Goal: Task Accomplishment & Management: Manage account settings

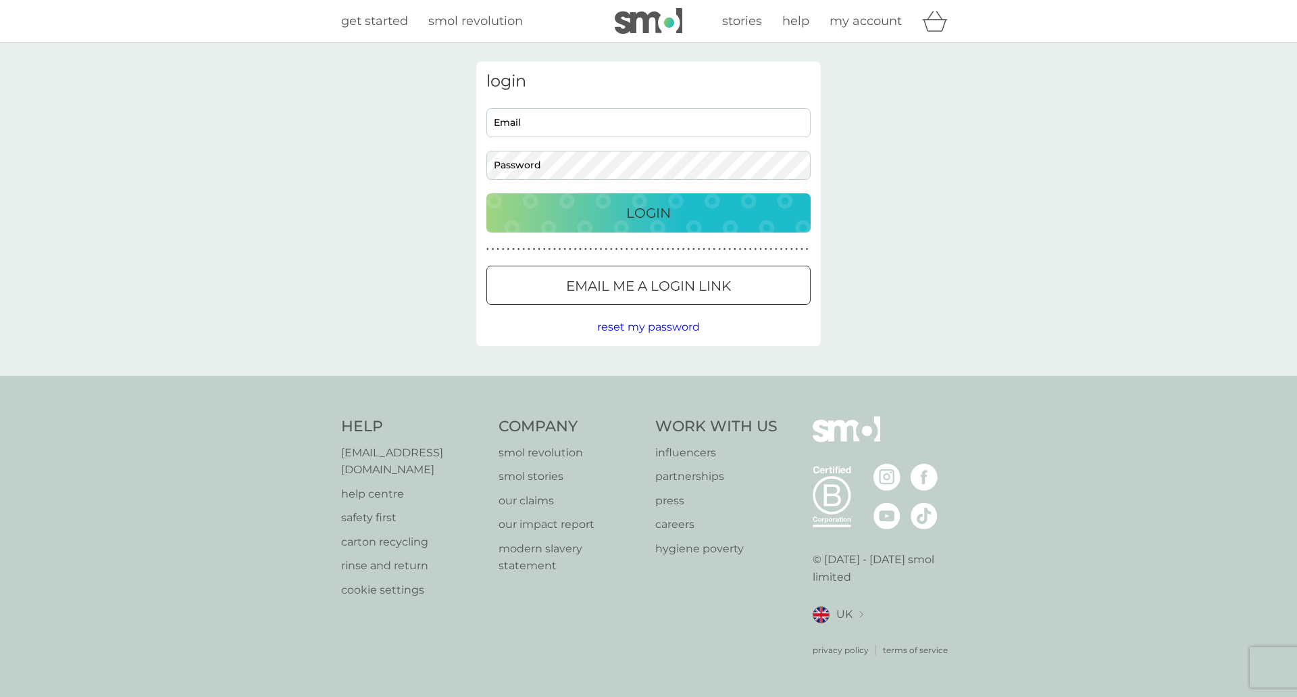
type input "nicktonkin89@googlemail.com"
click at [648, 210] on p "Login" at bounding box center [648, 213] width 45 height 22
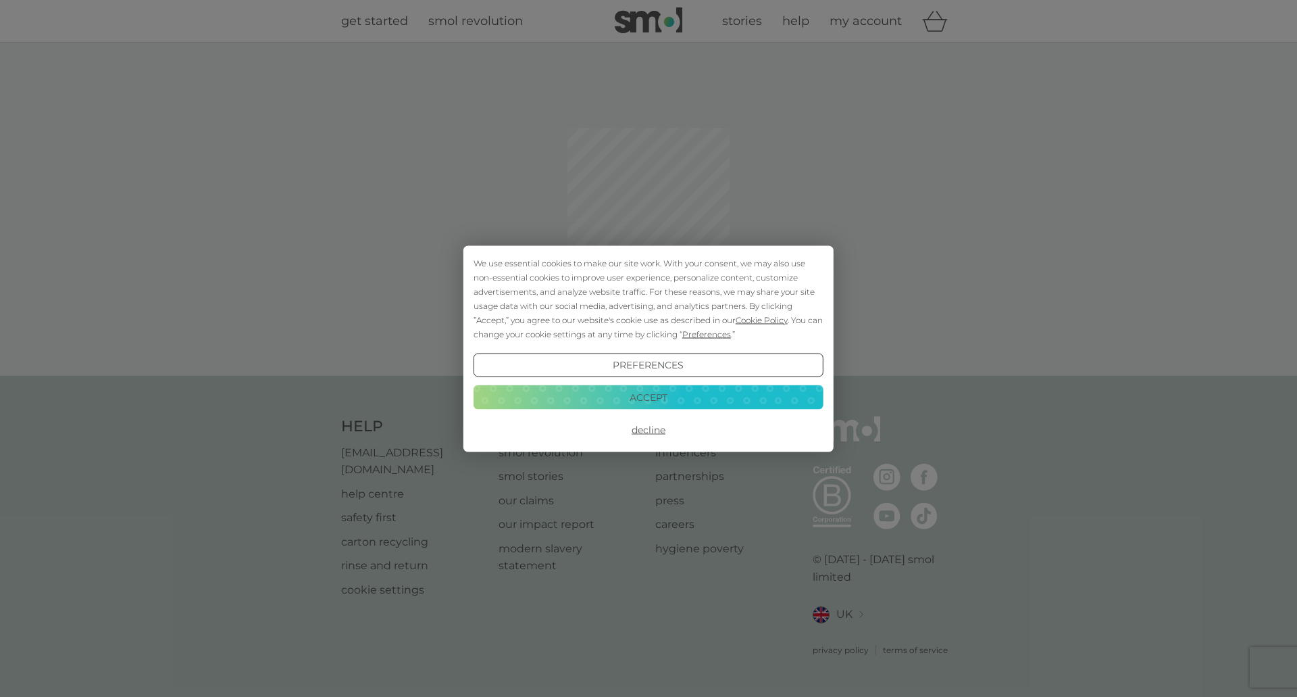
click at [638, 397] on button "Accept" at bounding box center [649, 397] width 350 height 24
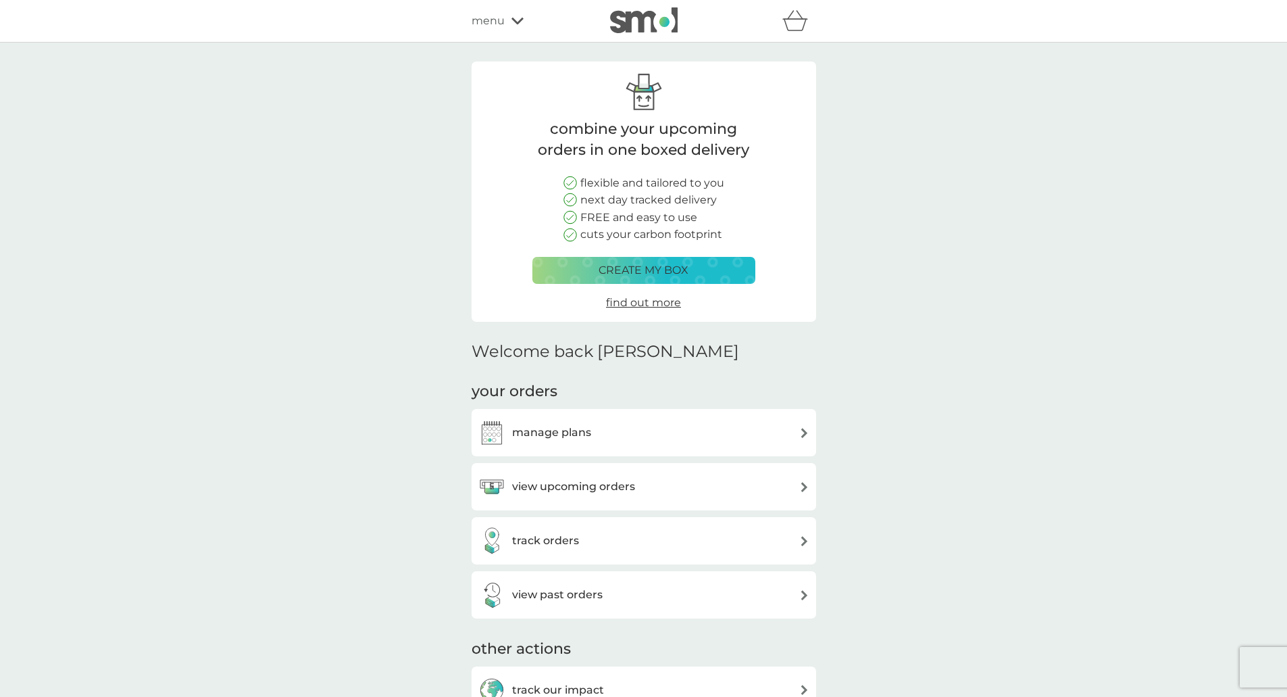
click at [624, 442] on div "manage plans" at bounding box center [643, 432] width 331 height 27
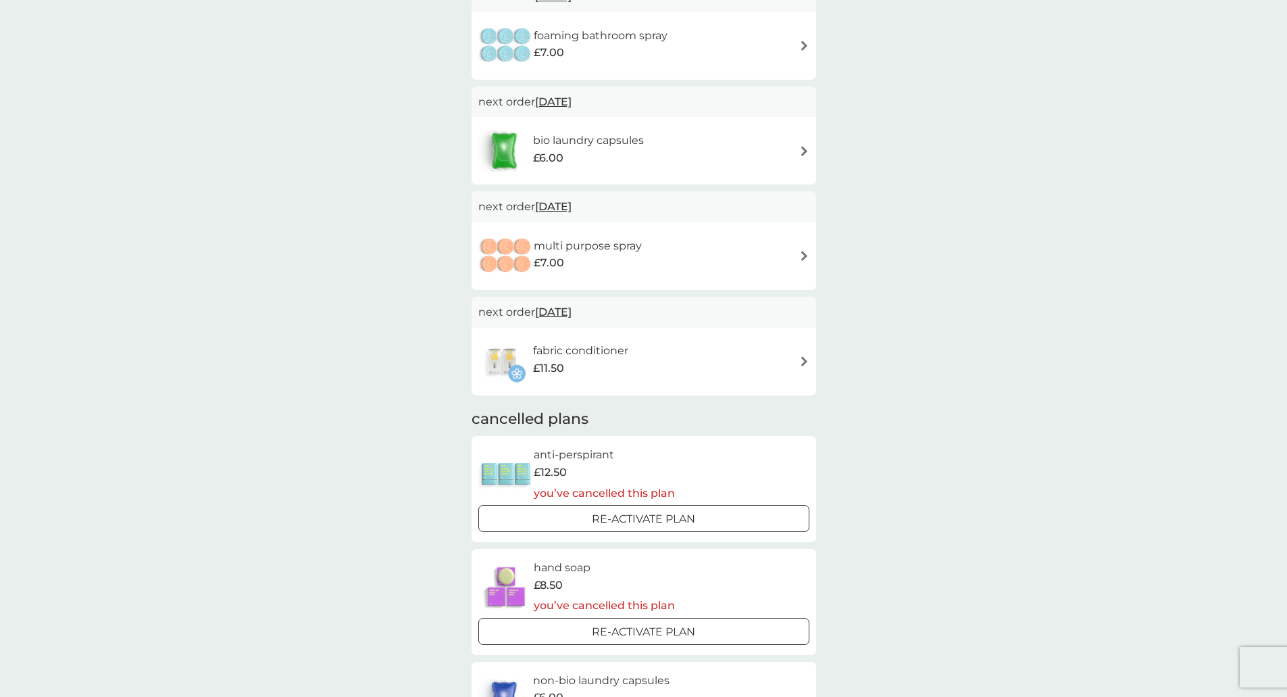
scroll to position [608, 0]
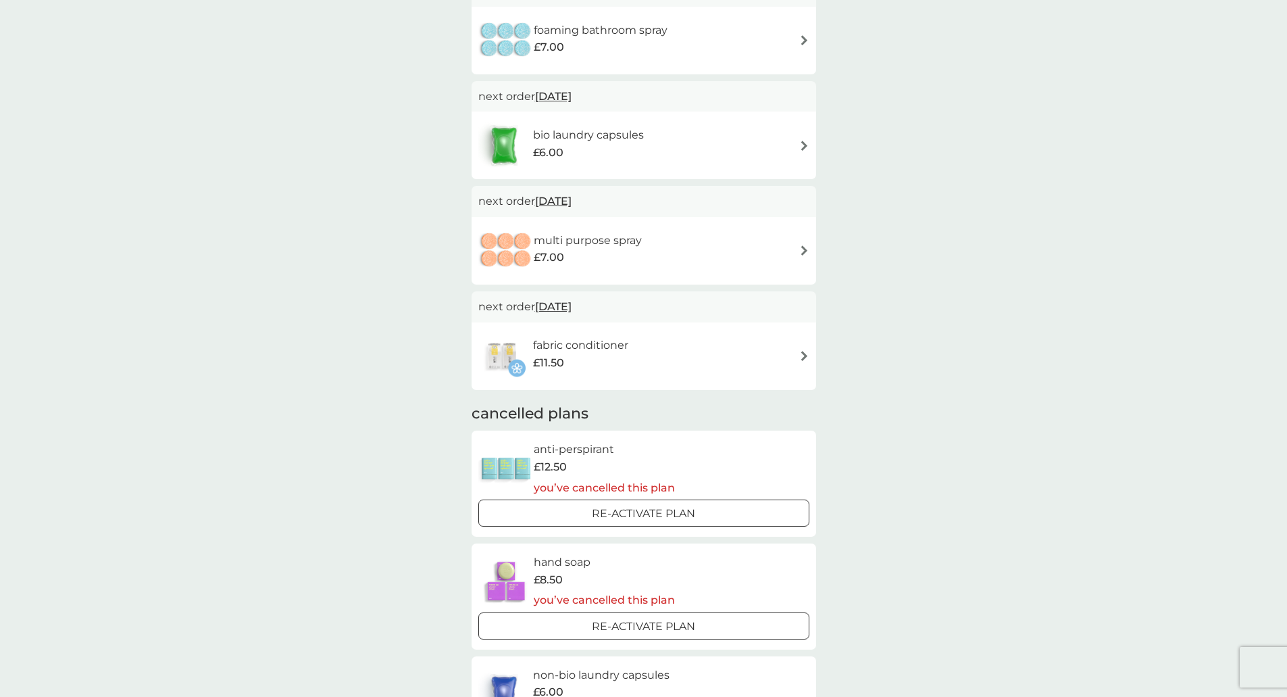
click at [761, 365] on div "fabric conditioner £11.50" at bounding box center [643, 355] width 331 height 47
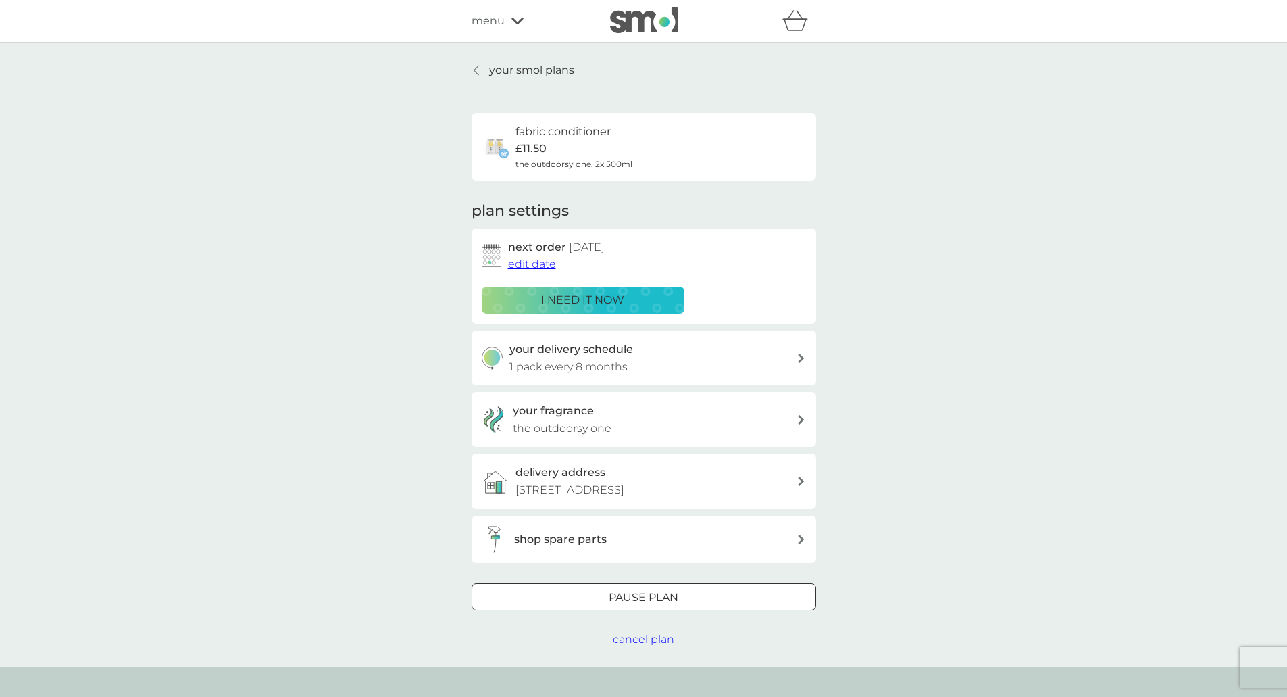
click at [790, 415] on div "your fragrance the outdoorsy one" at bounding box center [655, 419] width 284 height 34
click at [483, 75] on link "your smol plans" at bounding box center [523, 70] width 103 height 18
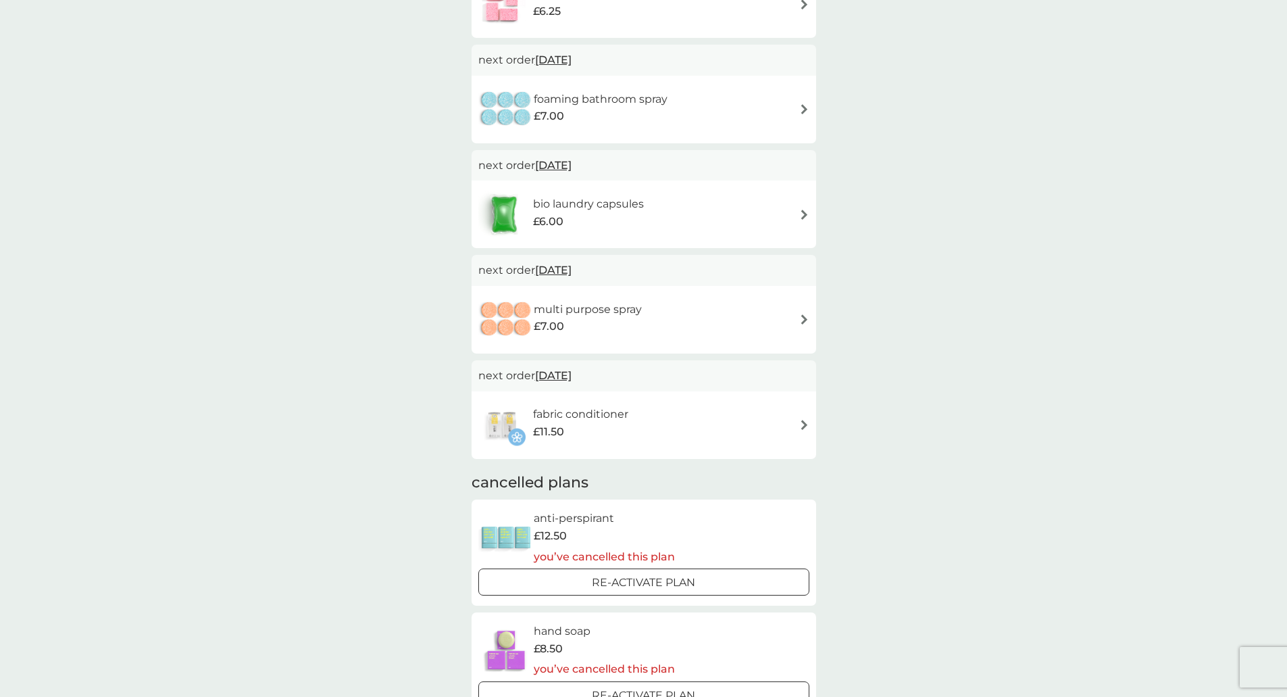
scroll to position [676, 0]
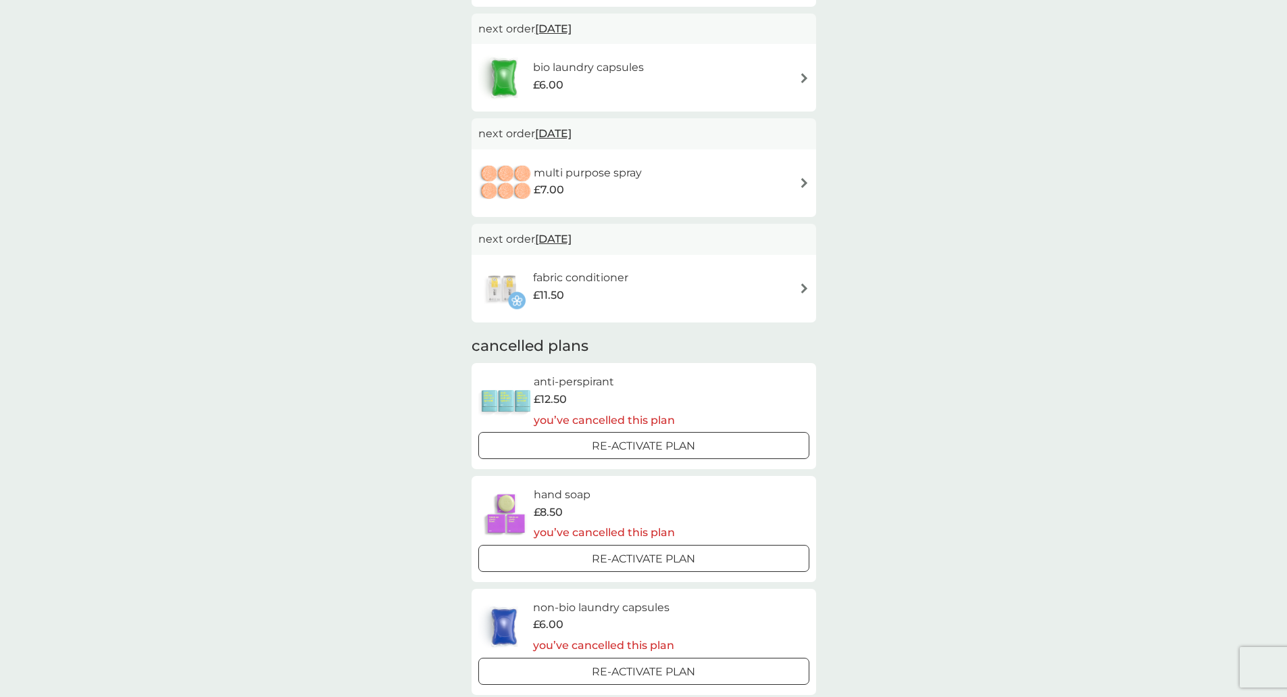
click at [614, 191] on div "£7.00" at bounding box center [588, 190] width 108 height 18
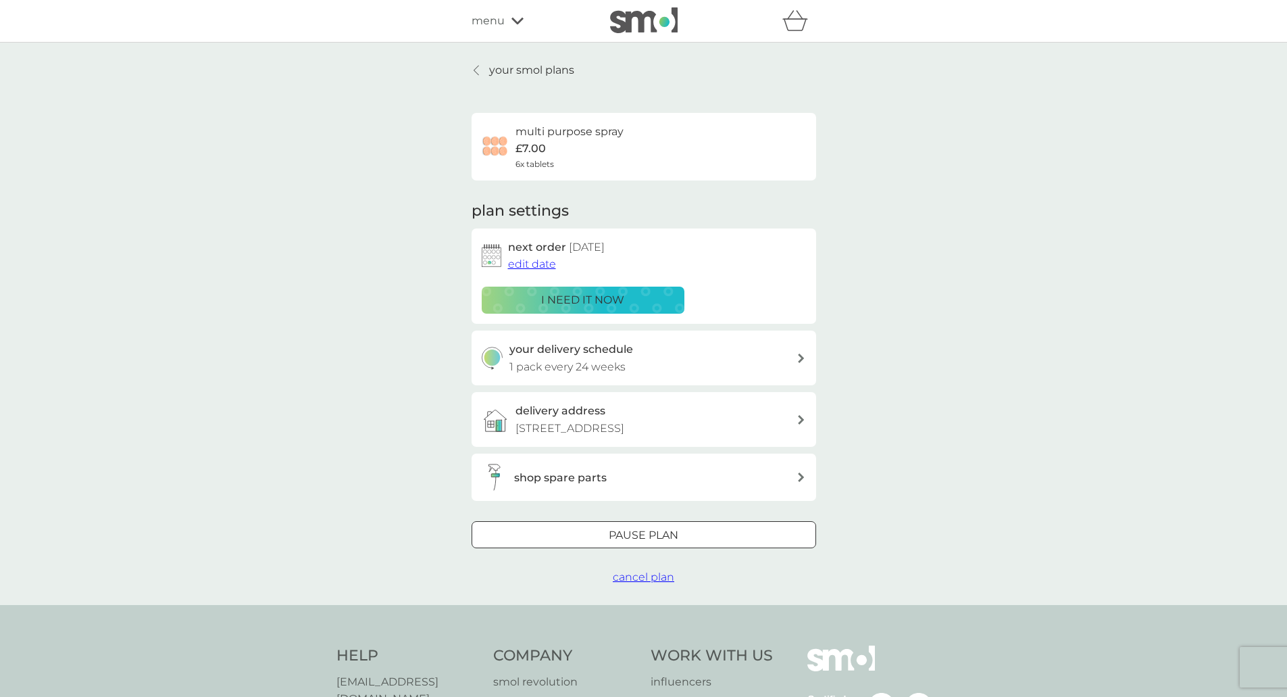
click at [520, 268] on span "edit date" at bounding box center [532, 263] width 48 height 13
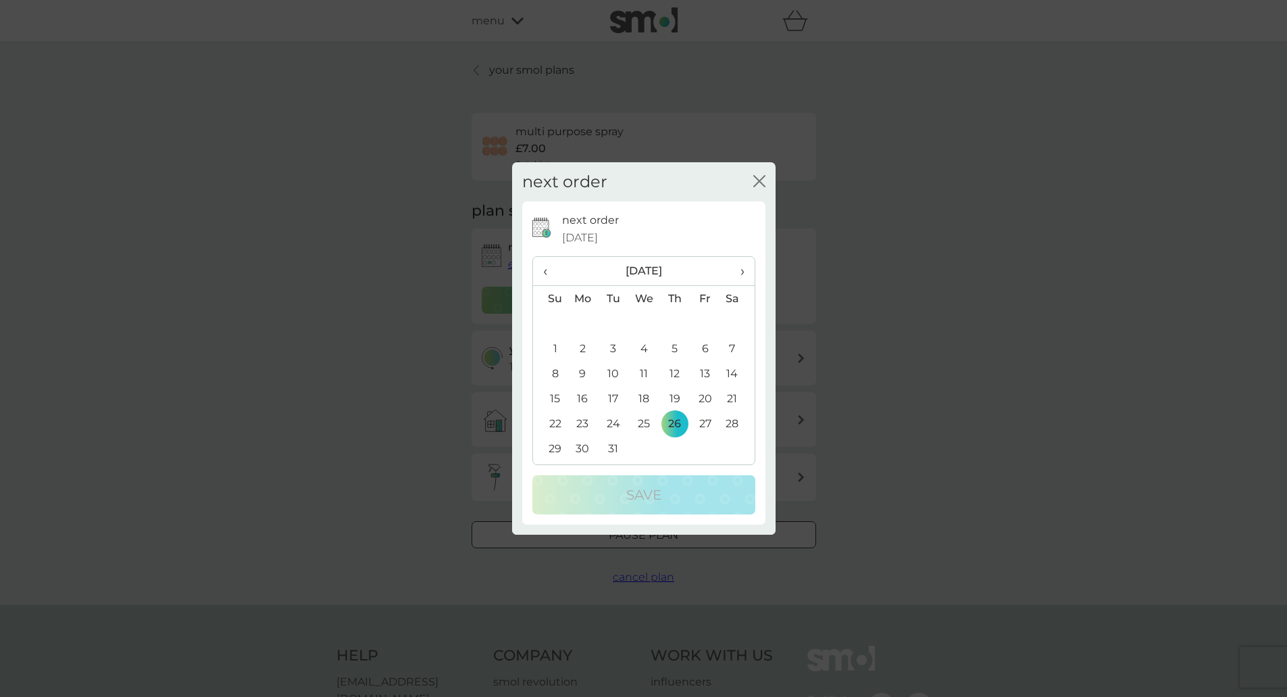
click at [733, 263] on span "›" at bounding box center [737, 271] width 14 height 28
click at [736, 272] on span "›" at bounding box center [737, 271] width 14 height 28
click at [736, 273] on span "›" at bounding box center [737, 271] width 14 height 28
click at [550, 272] on span "‹" at bounding box center [550, 271] width 14 height 28
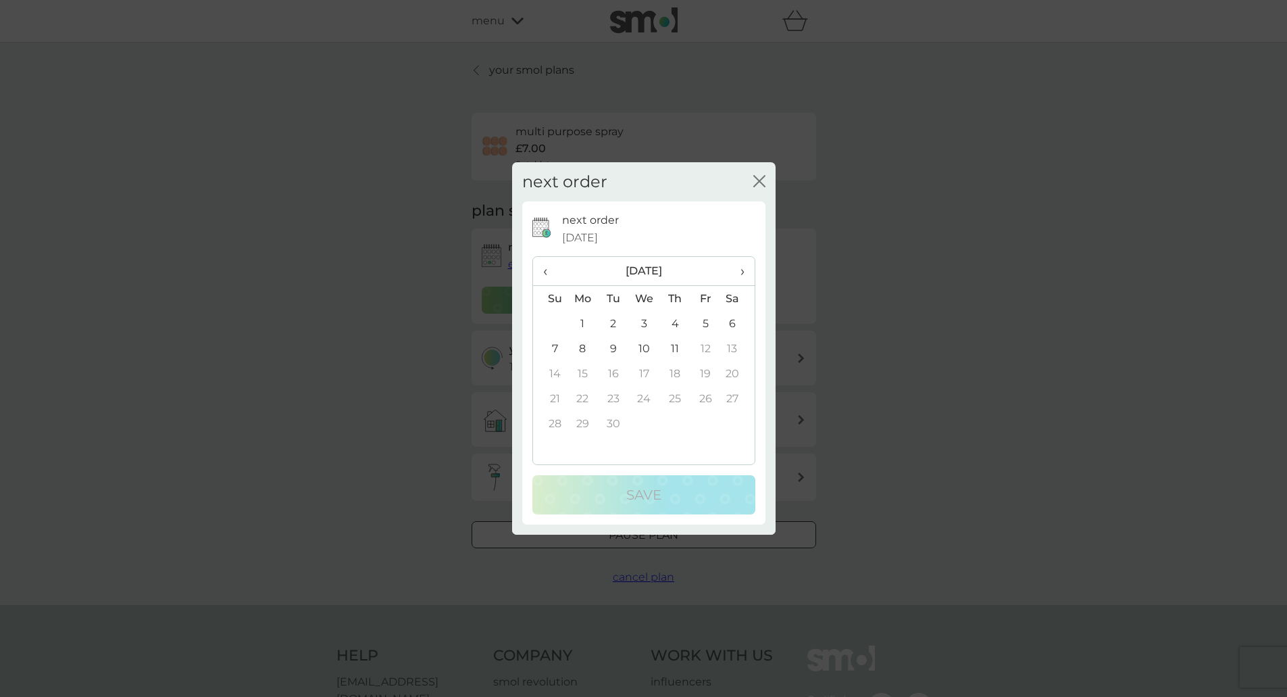
click at [668, 350] on td "11" at bounding box center [674, 348] width 30 height 25
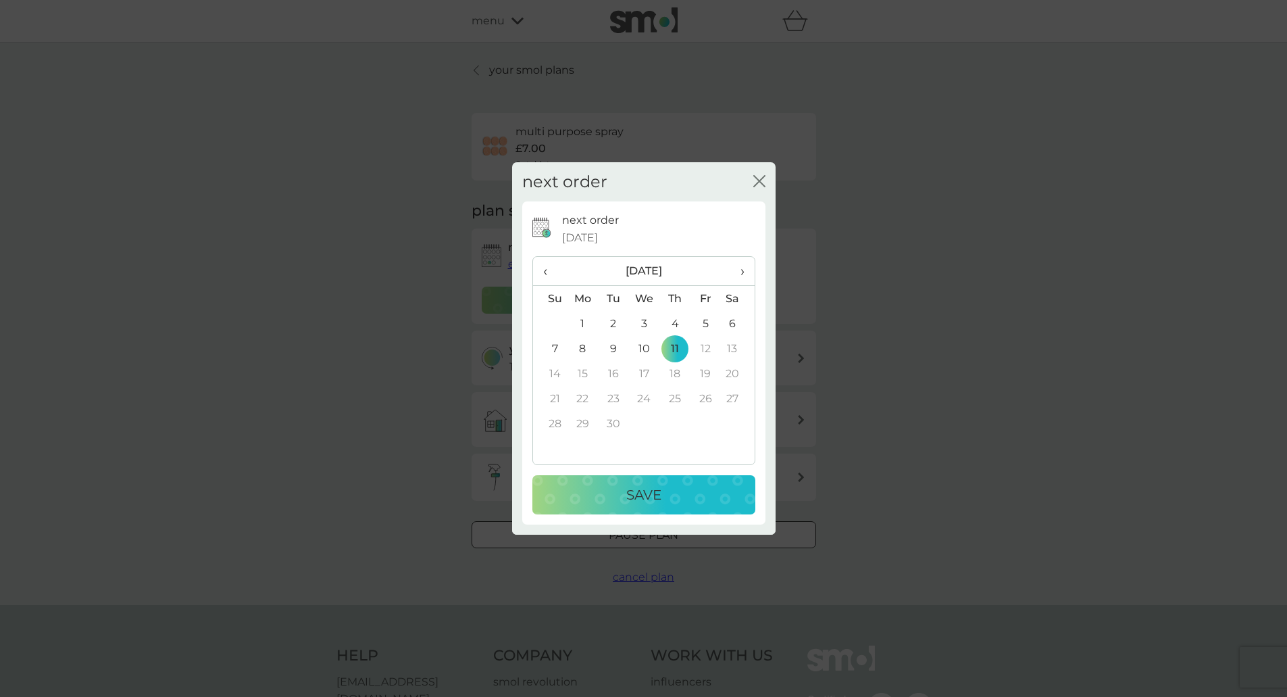
click at [697, 512] on button "Save" at bounding box center [643, 494] width 223 height 39
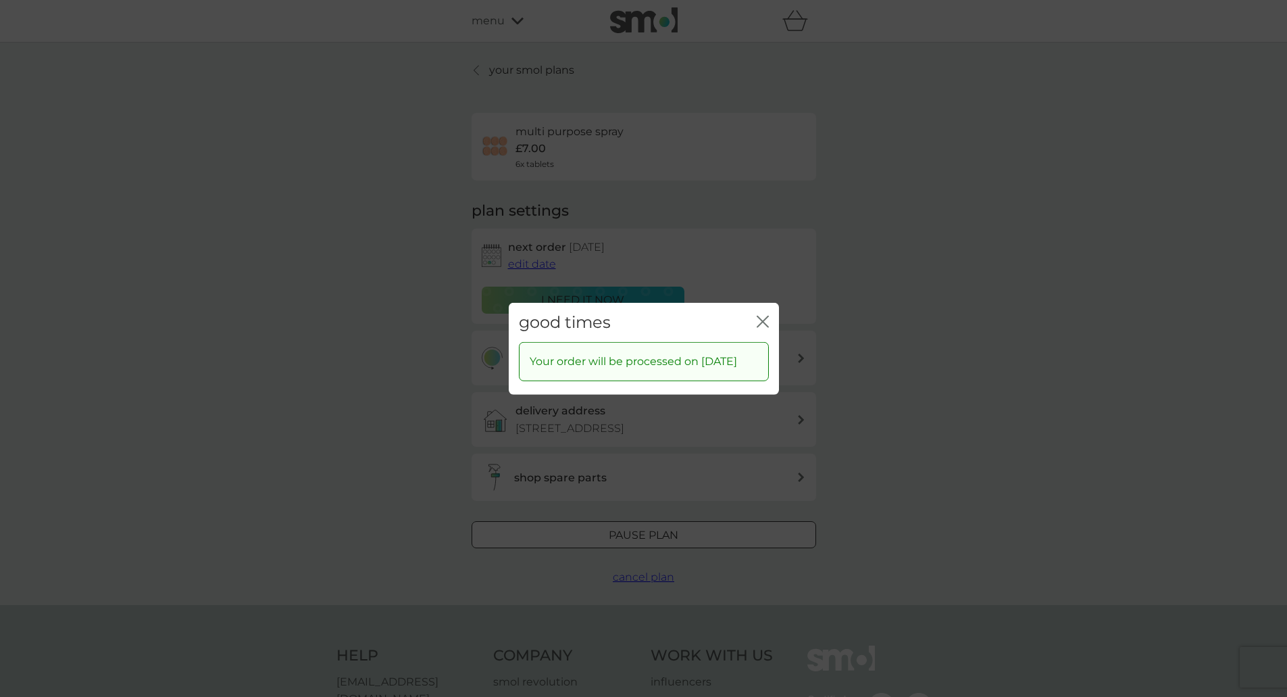
click at [770, 306] on div "good times close" at bounding box center [644, 322] width 270 height 40
click at [769, 312] on div "good times close" at bounding box center [644, 322] width 270 height 40
click at [765, 315] on icon "close" at bounding box center [765, 320] width 5 height 11
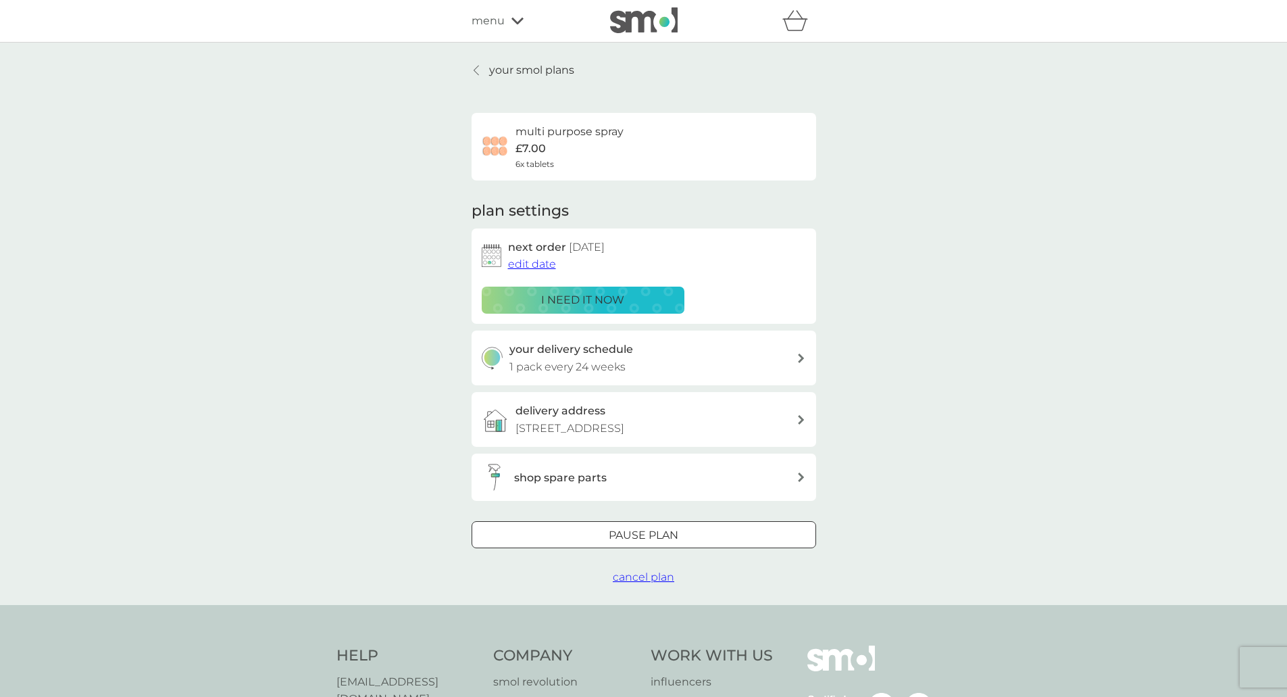
click at [479, 78] on div "your smol plans multi purpose spray £7.00 6x tablets plan settings next order […" at bounding box center [644, 323] width 345 height 524
click at [482, 74] on link "your smol plans" at bounding box center [523, 70] width 103 height 18
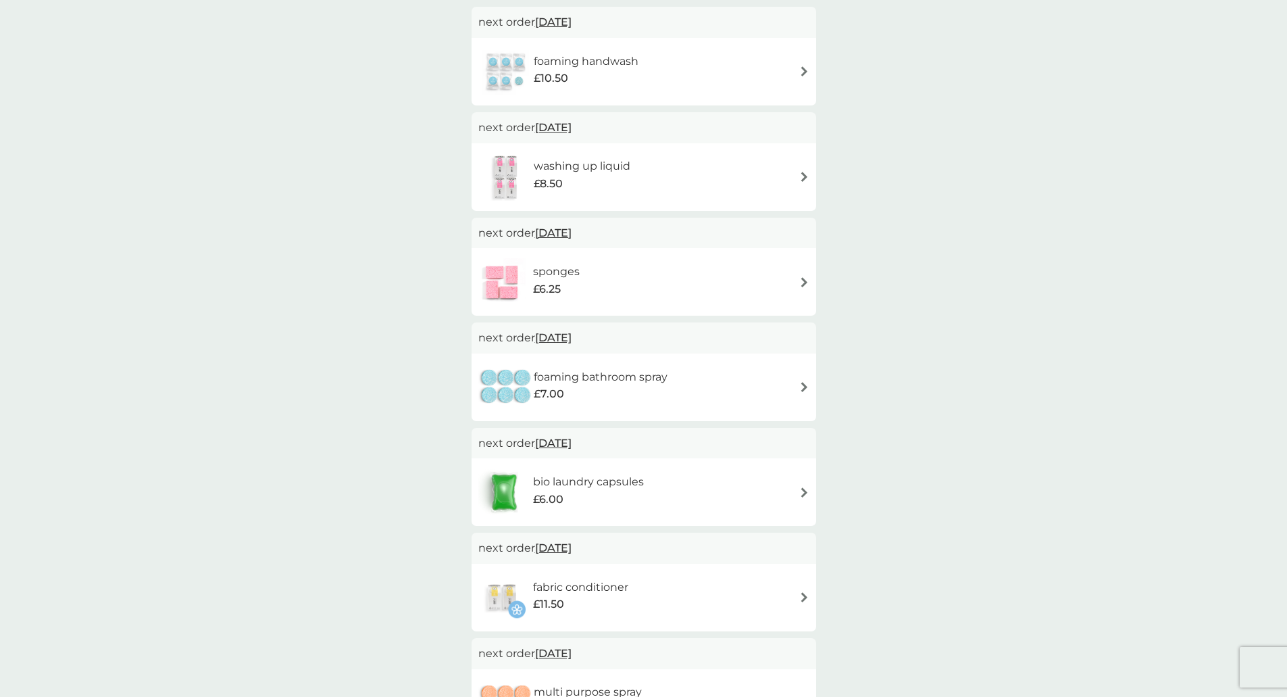
scroll to position [135, 0]
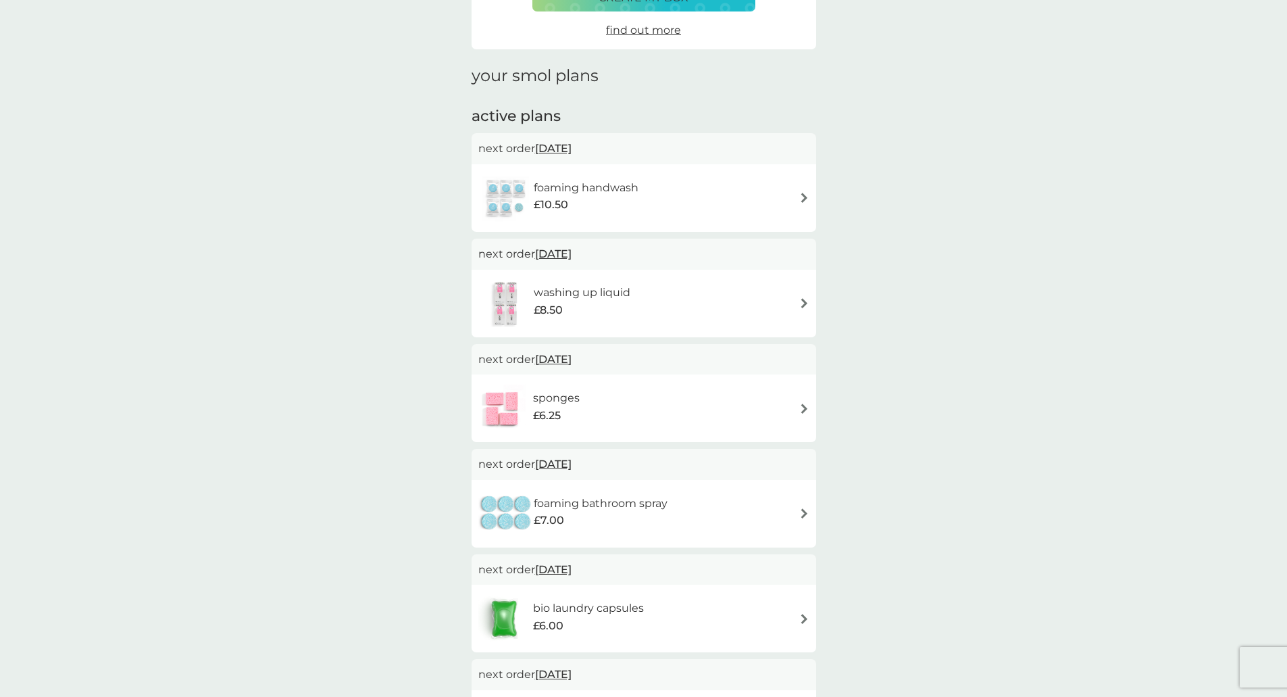
click at [628, 527] on div "£7.00" at bounding box center [601, 520] width 134 height 18
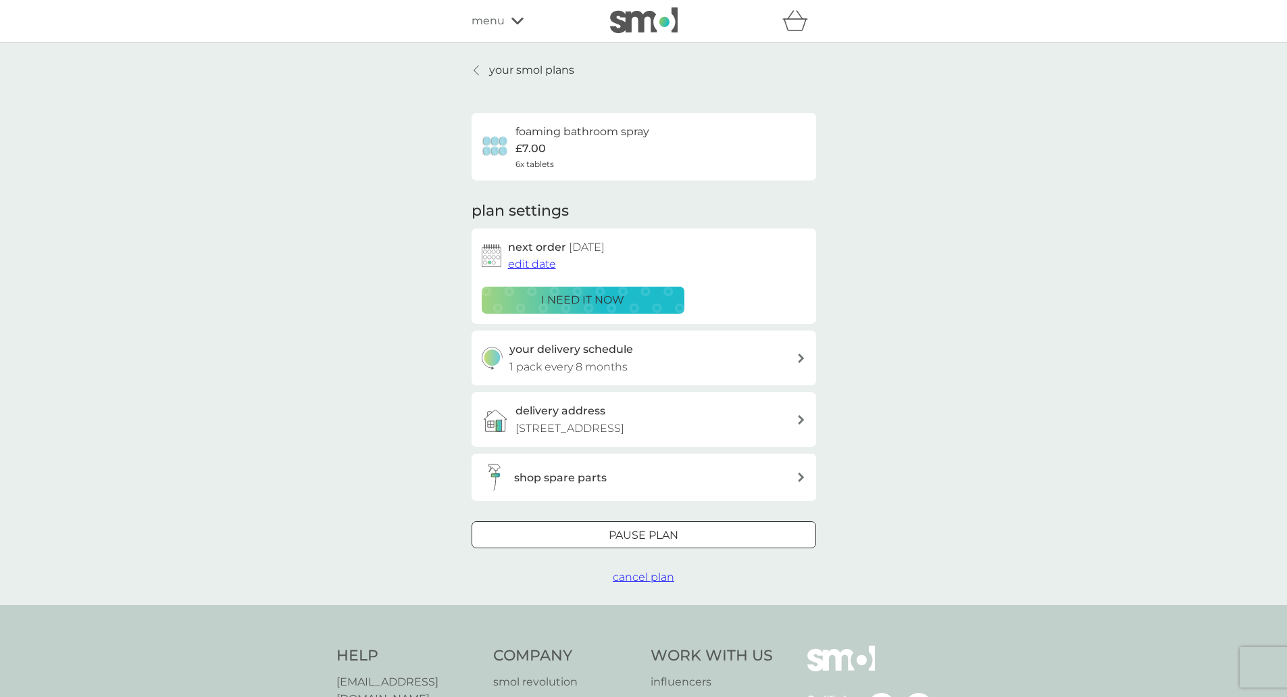
click at [544, 263] on span "edit date" at bounding box center [532, 263] width 48 height 13
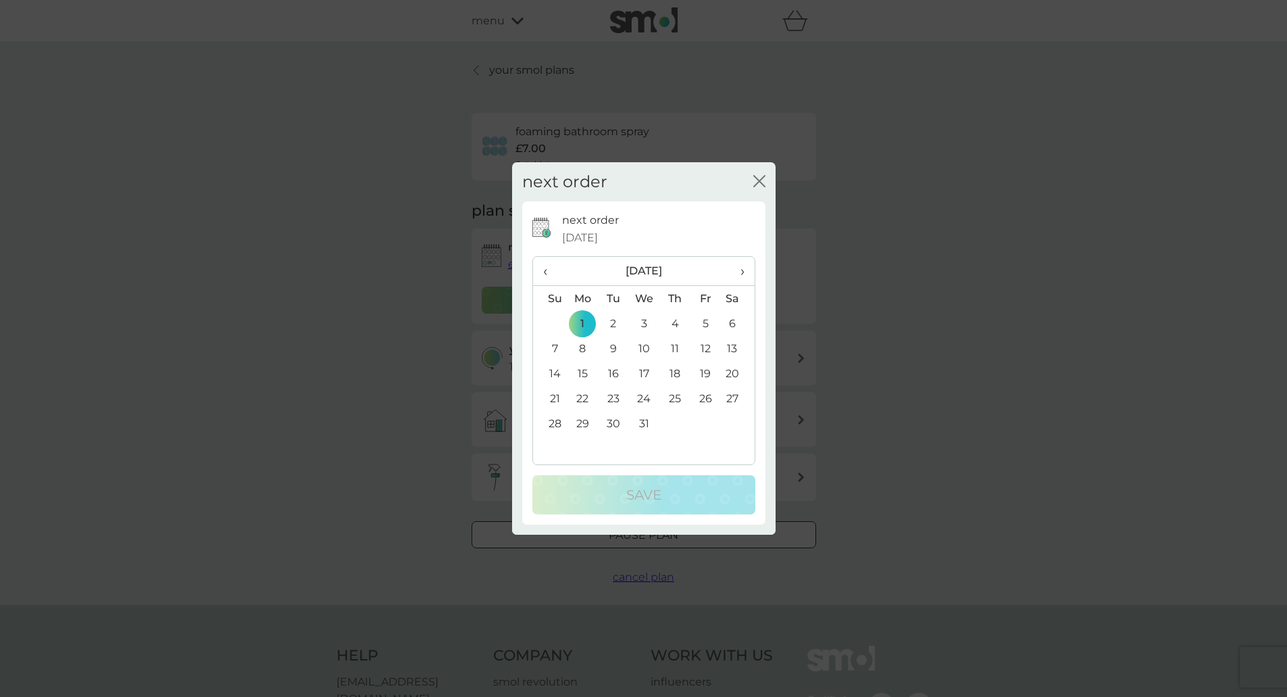
click at [740, 266] on span "›" at bounding box center [737, 271] width 14 height 28
click at [607, 369] on td "10" at bounding box center [613, 373] width 30 height 25
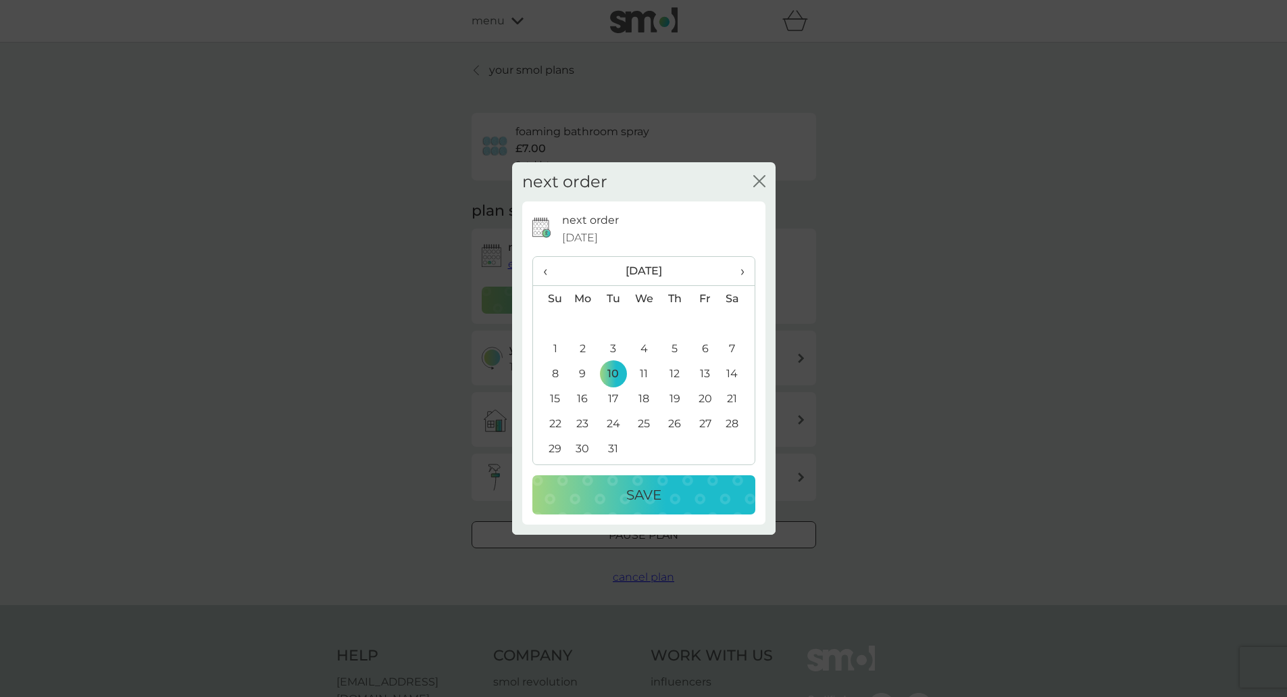
click at [649, 505] on p "Save" at bounding box center [643, 495] width 35 height 22
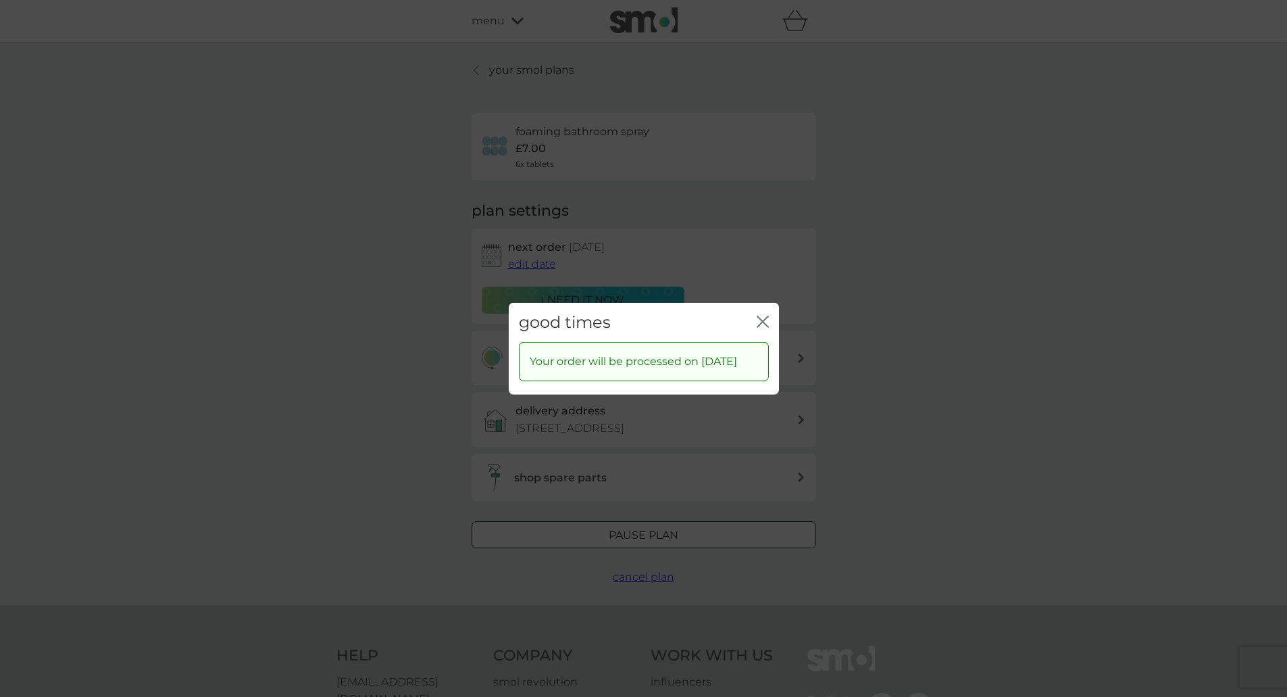
click at [765, 315] on icon "close" at bounding box center [763, 321] width 12 height 12
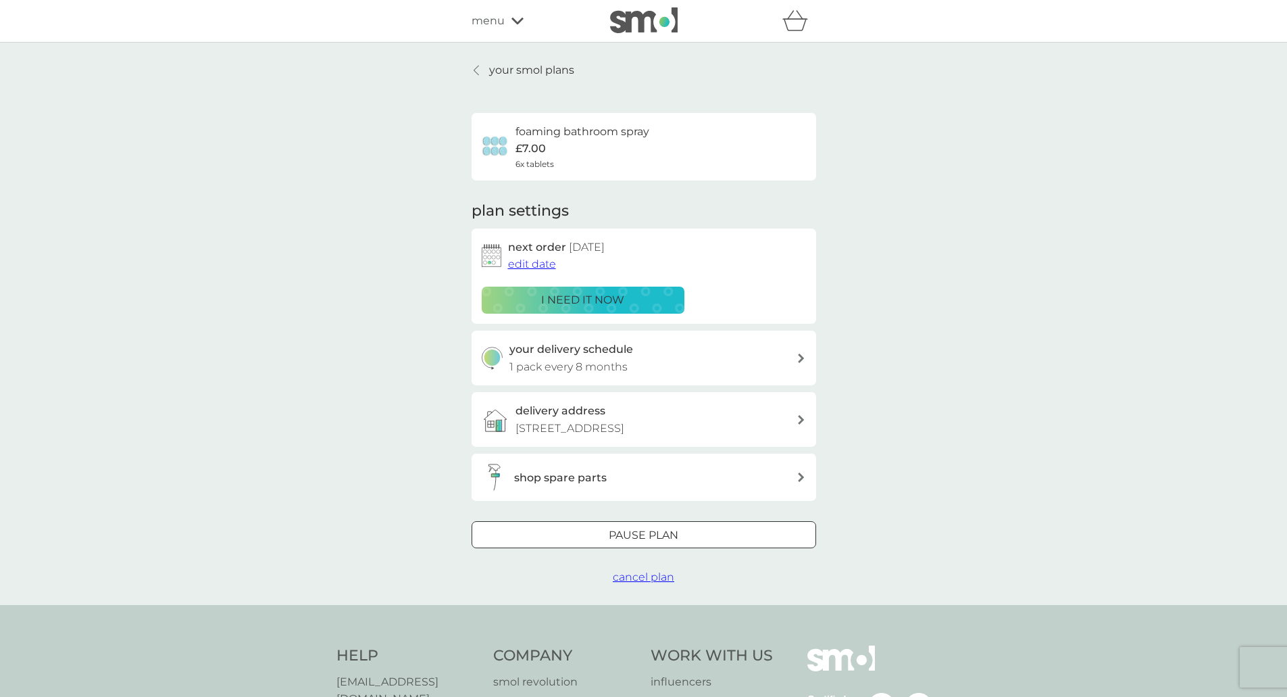
click at [472, 68] on div "your smol plans foaming bathroom spray £7.00 6x tablets plan settings next orde…" at bounding box center [643, 323] width 365 height 524
click at [472, 70] on div at bounding box center [476, 70] width 9 height 11
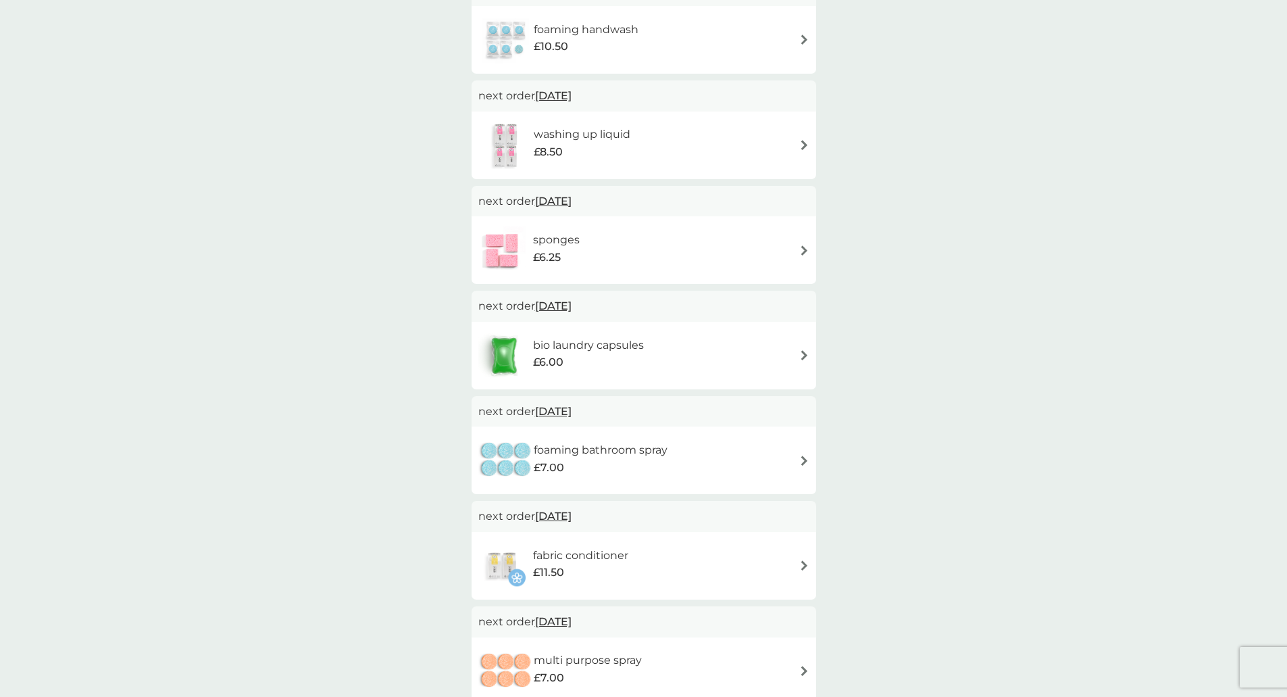
scroll to position [270, 0]
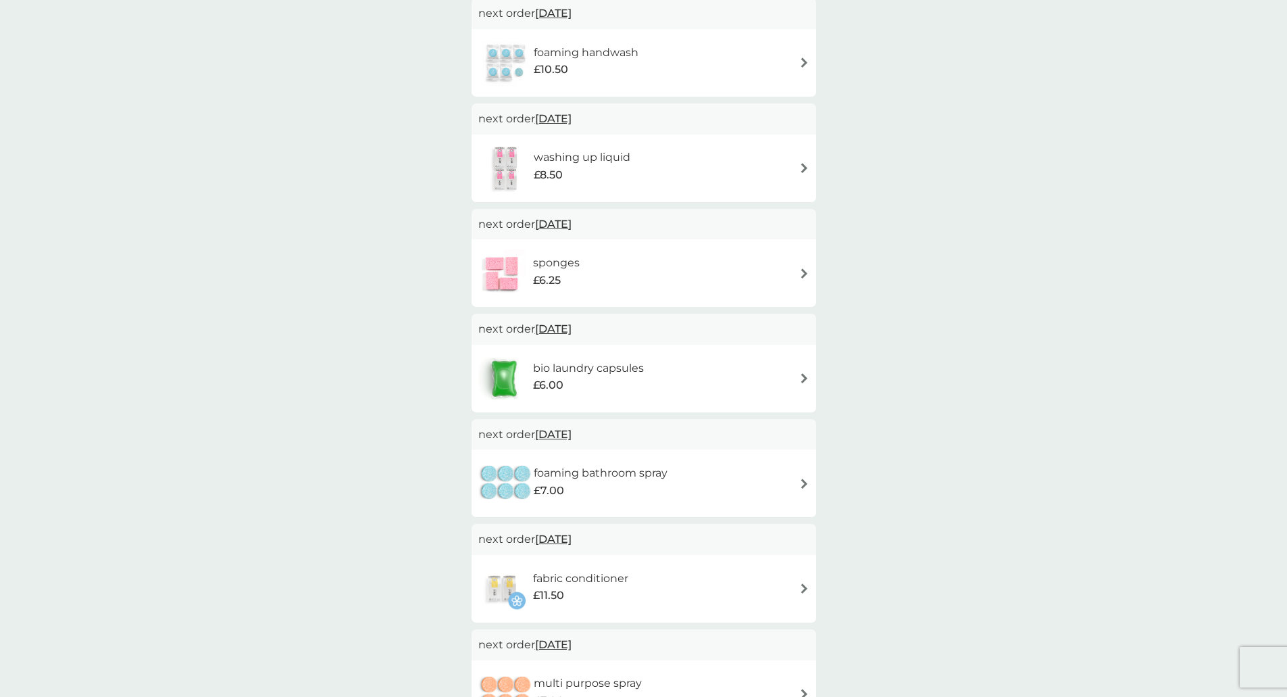
click at [615, 72] on div "£10.50" at bounding box center [586, 70] width 105 height 18
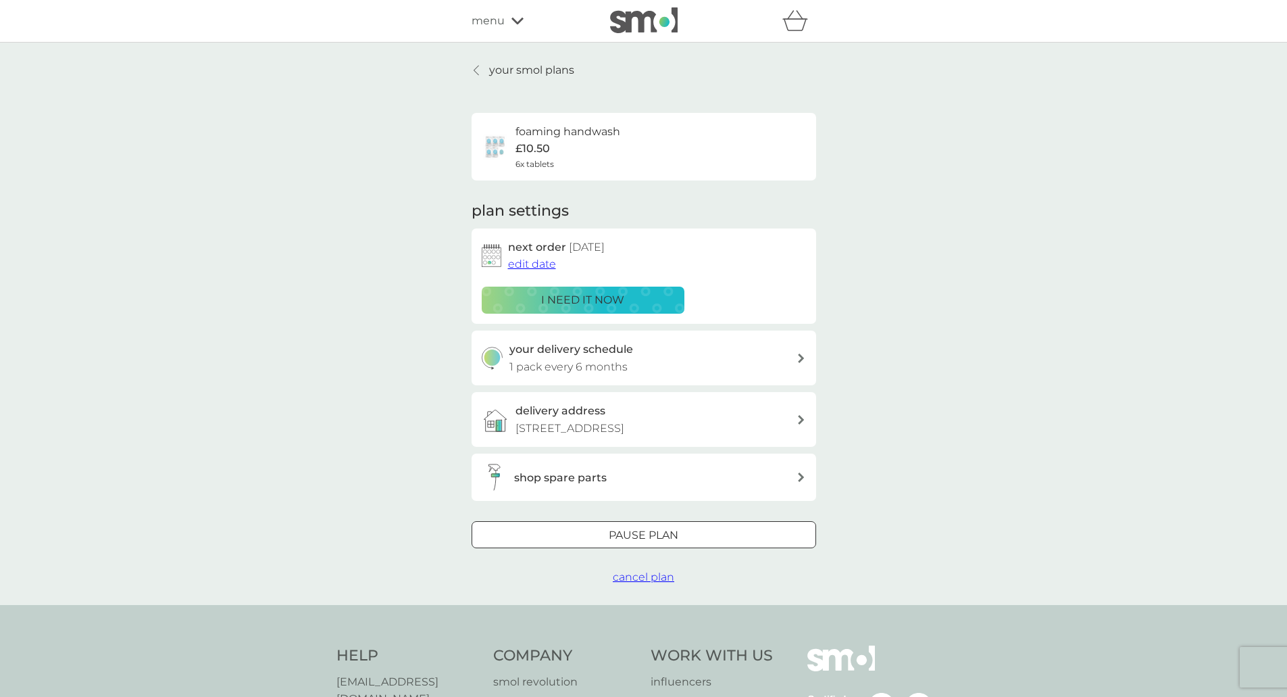
click at [545, 265] on span "edit date" at bounding box center [532, 263] width 48 height 13
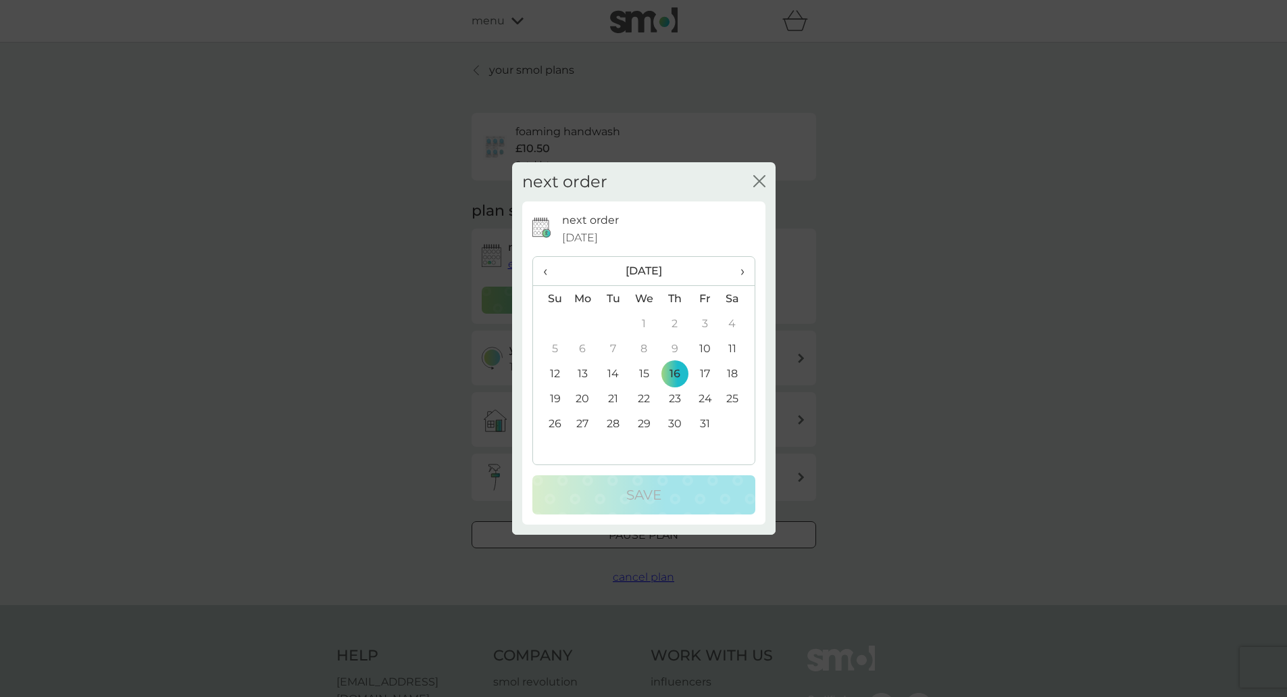
click at [735, 268] on span "›" at bounding box center [737, 271] width 14 height 28
click at [644, 426] on td "31" at bounding box center [643, 423] width 31 height 25
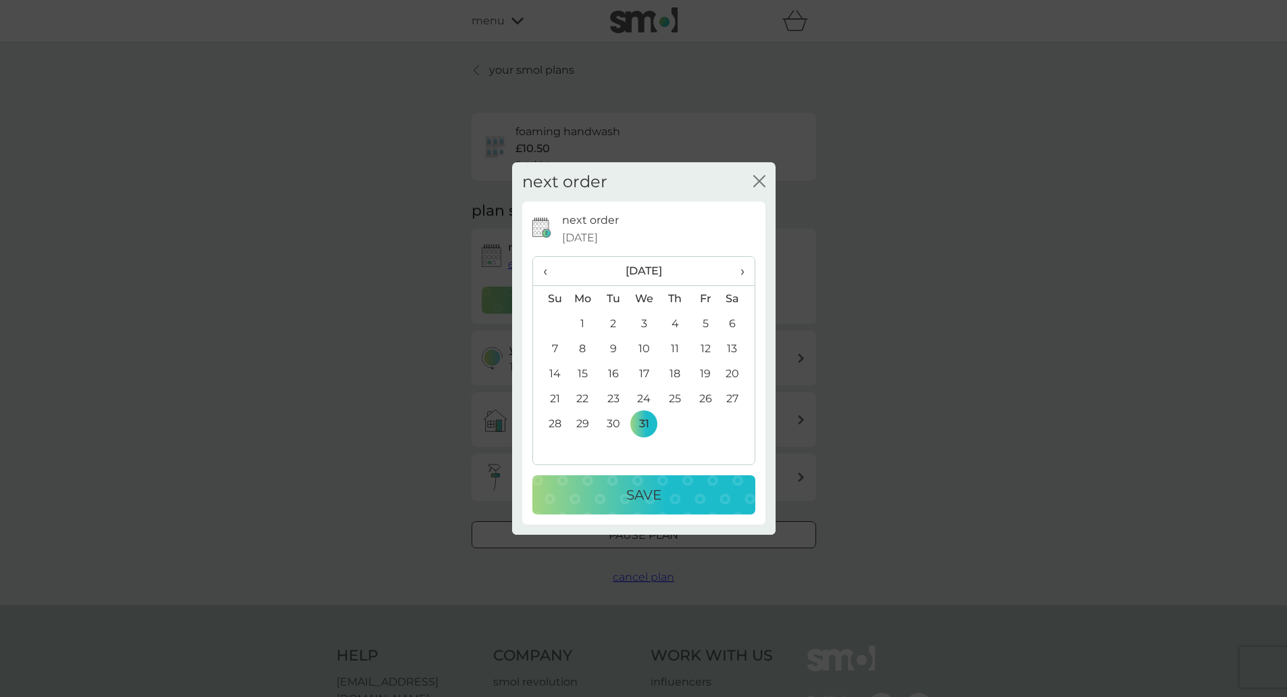
click at [655, 490] on p "Save" at bounding box center [643, 495] width 35 height 22
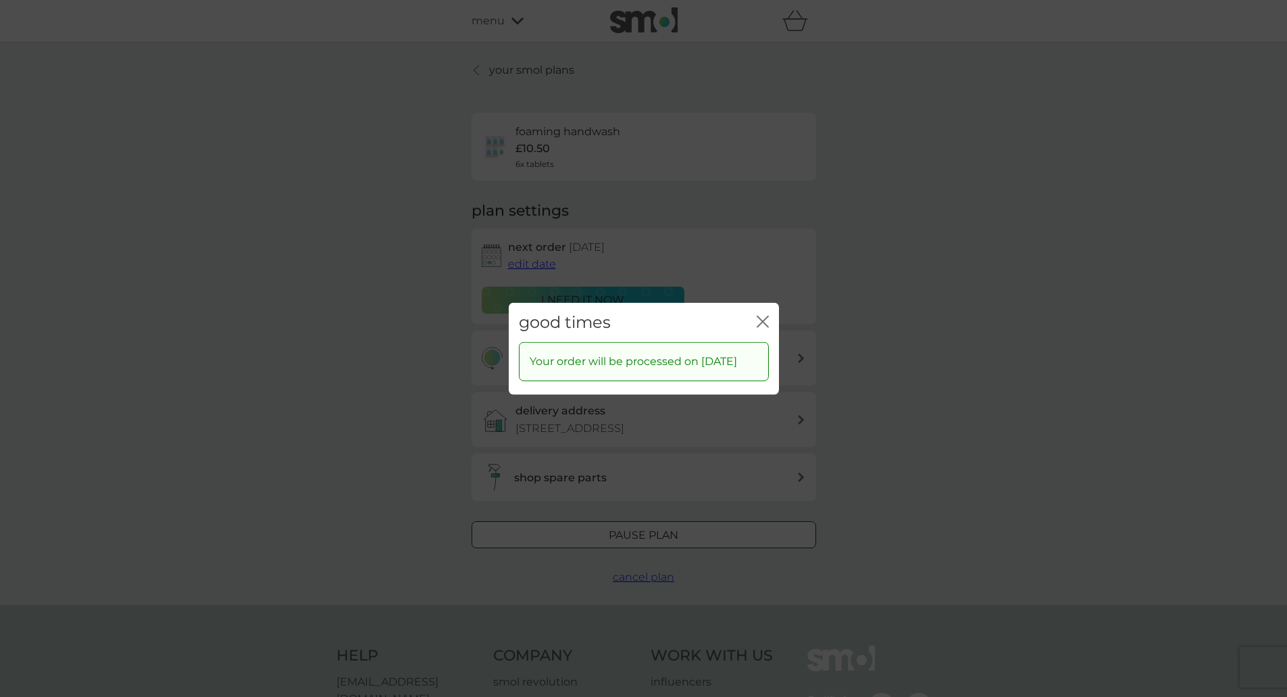
click at [763, 315] on icon "close" at bounding box center [765, 320] width 5 height 11
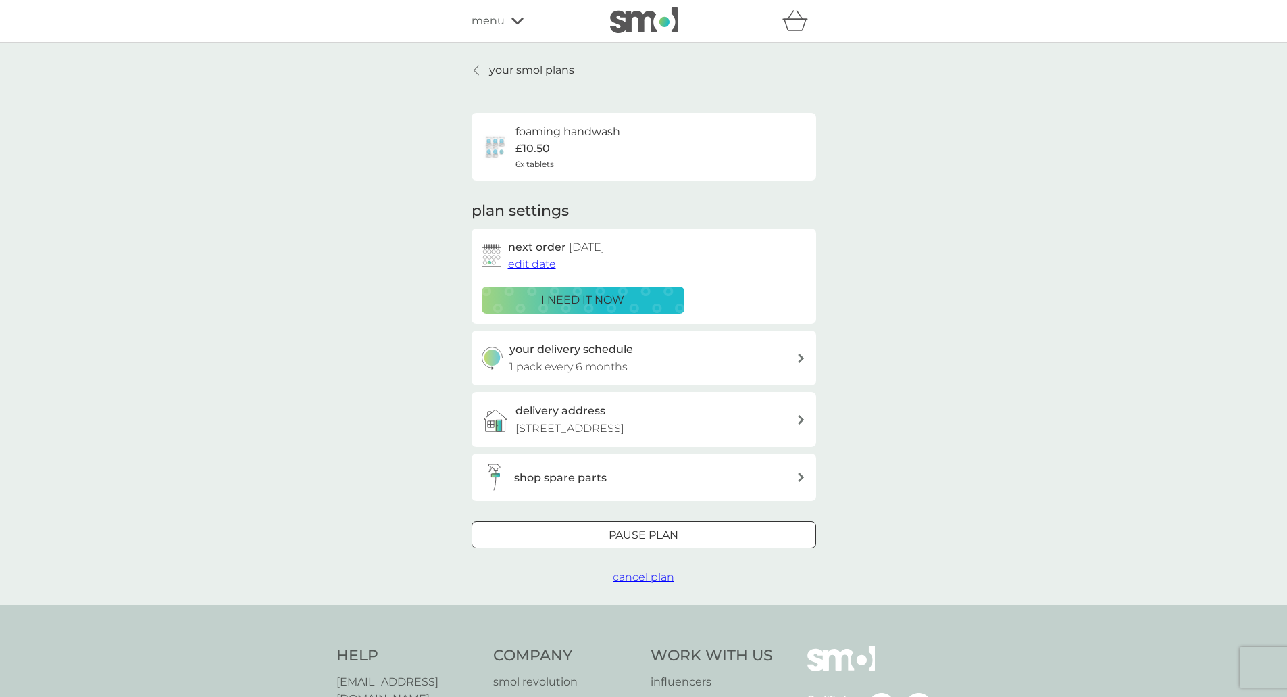
click at [482, 70] on link "your smol plans" at bounding box center [523, 70] width 103 height 18
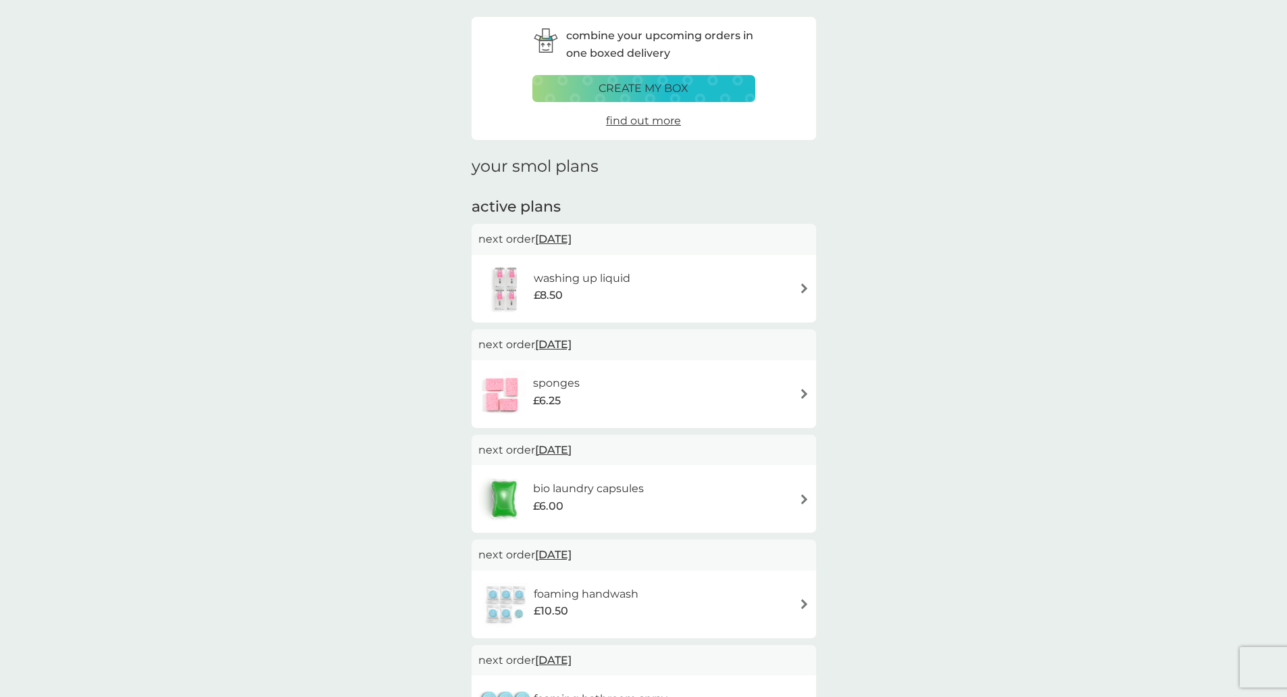
scroll to position [135, 0]
